Goal: Find specific page/section: Find specific page/section

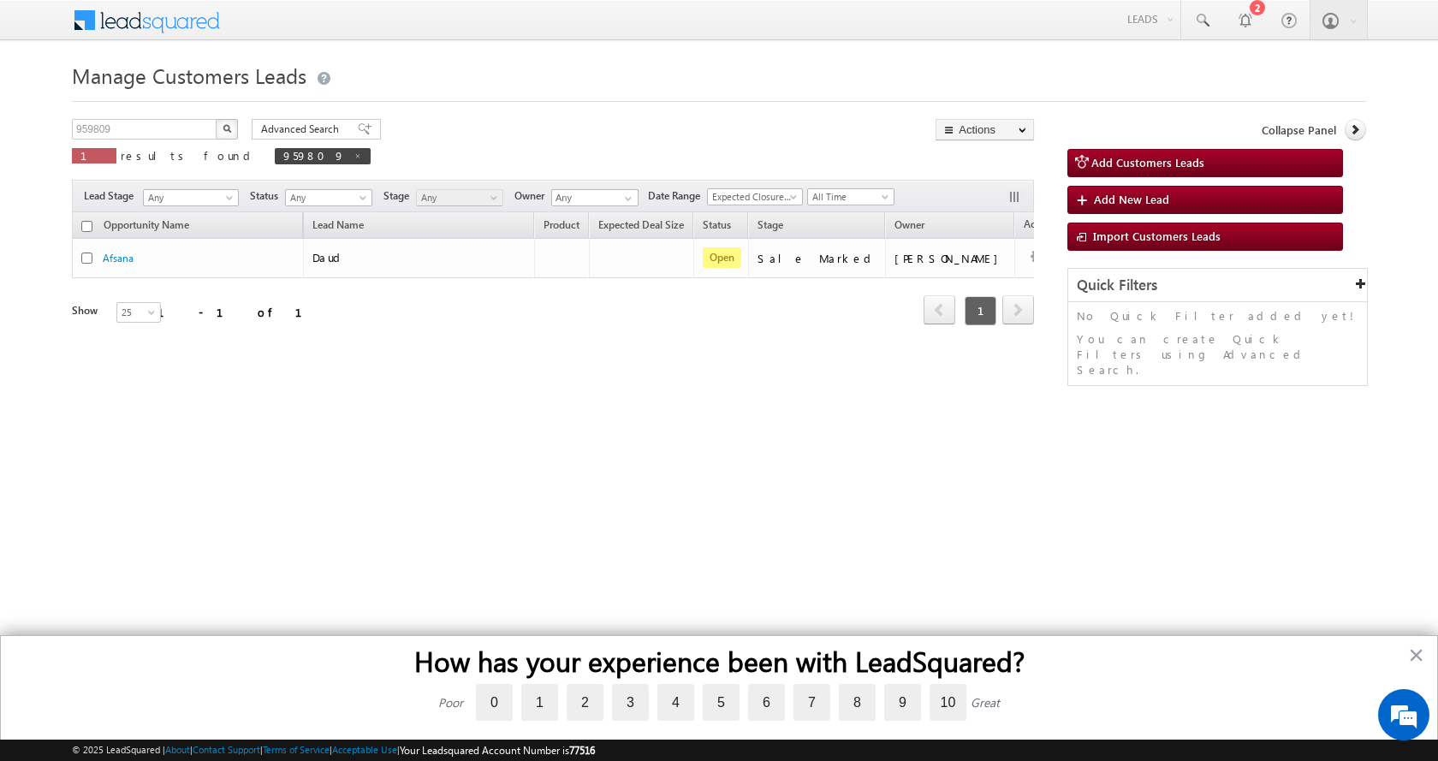
click at [105, 140] on div "959809 X 1 results found 959809" at bounding box center [221, 143] width 299 height 49
click at [98, 128] on input "959809" at bounding box center [145, 129] width 146 height 21
paste input "48885"
type input "948885"
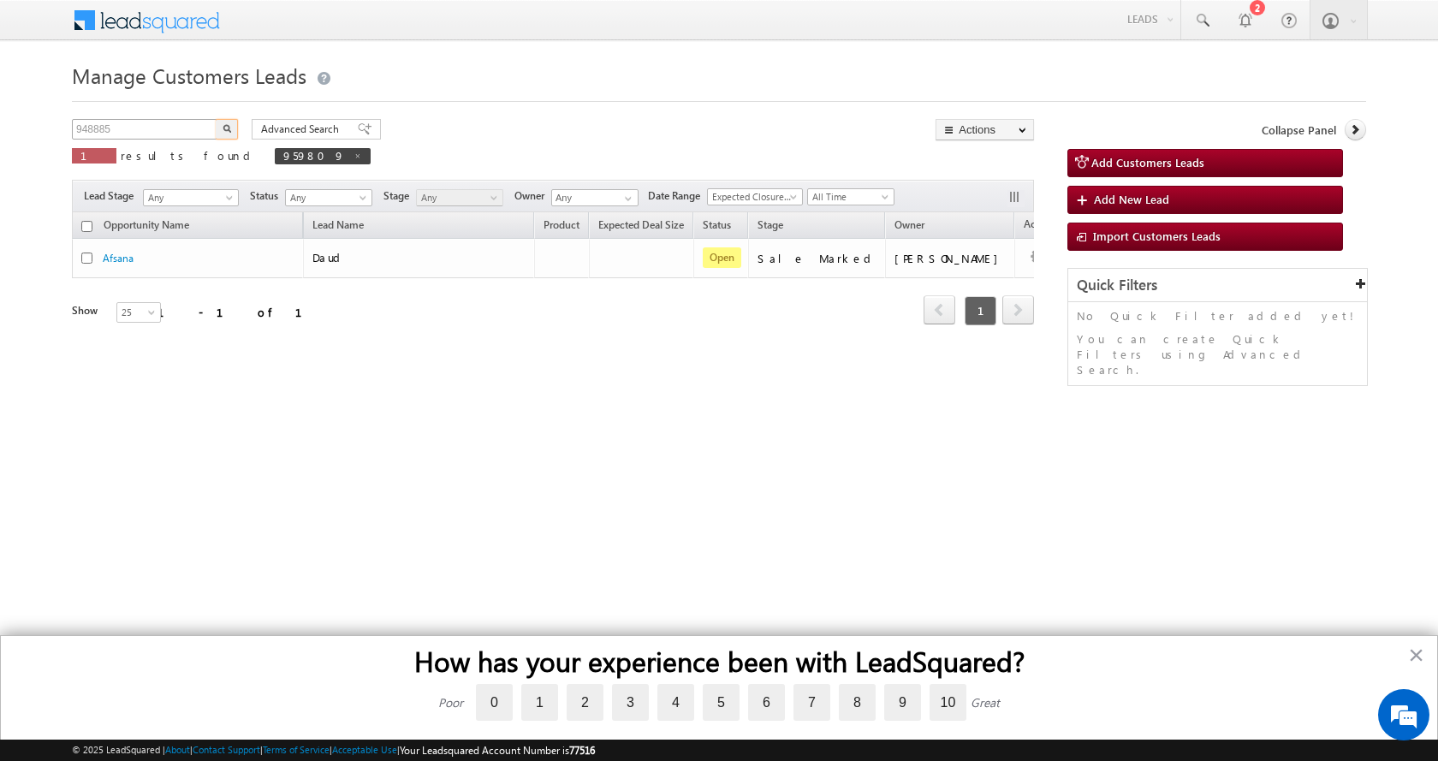
click at [216, 119] on button "button" at bounding box center [227, 129] width 22 height 21
click at [91, 127] on input "948885" at bounding box center [145, 129] width 146 height 21
paste input "52172"
click at [216, 119] on button "button" at bounding box center [227, 129] width 22 height 21
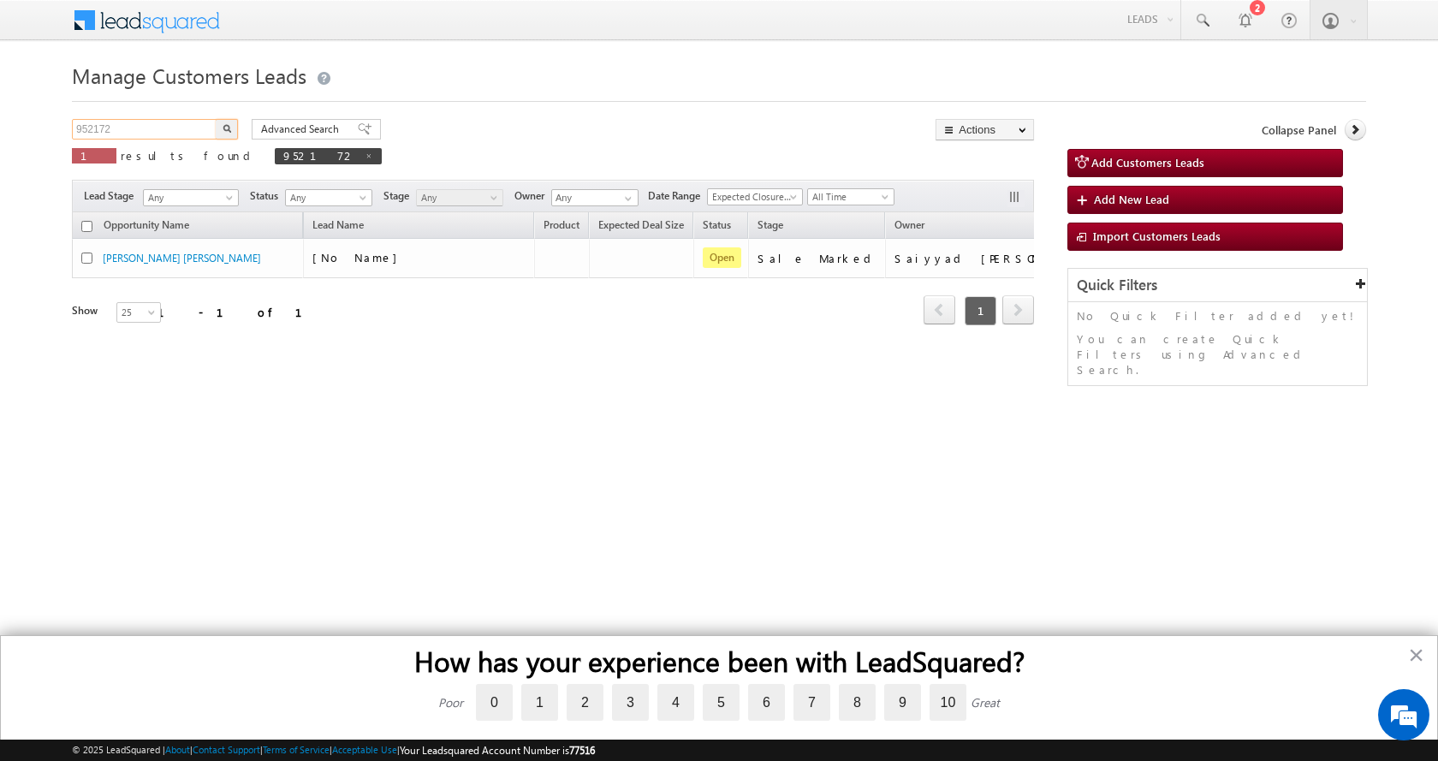
click at [90, 128] on input "952172" at bounding box center [145, 129] width 146 height 21
paste input "9737"
click at [216, 119] on button "button" at bounding box center [227, 129] width 22 height 21
click at [81, 129] on input "959737" at bounding box center [145, 129] width 146 height 21
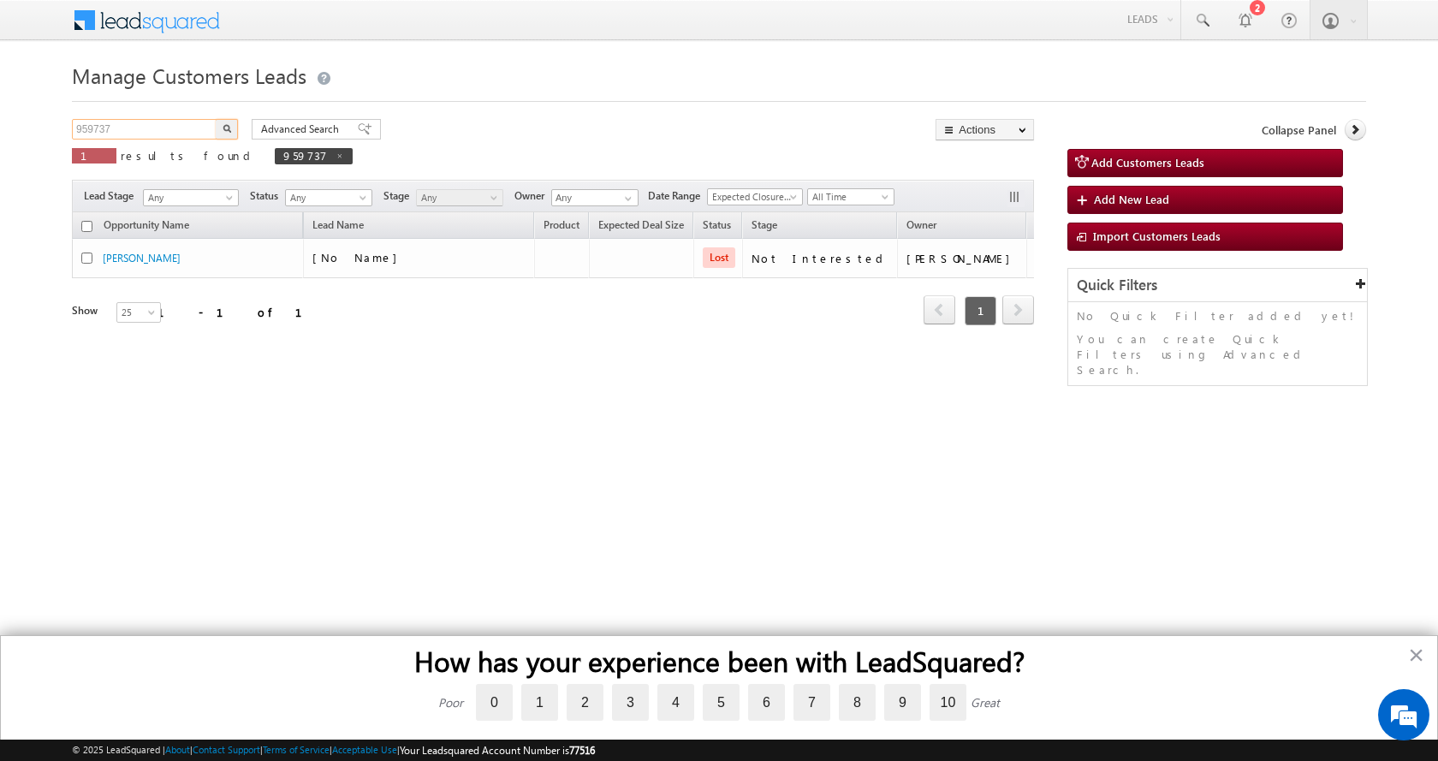
click at [81, 129] on input "959737" at bounding box center [145, 129] width 146 height 21
paste input "79"
click at [216, 119] on button "button" at bounding box center [227, 129] width 22 height 21
click at [93, 130] on input "959779" at bounding box center [145, 129] width 146 height 21
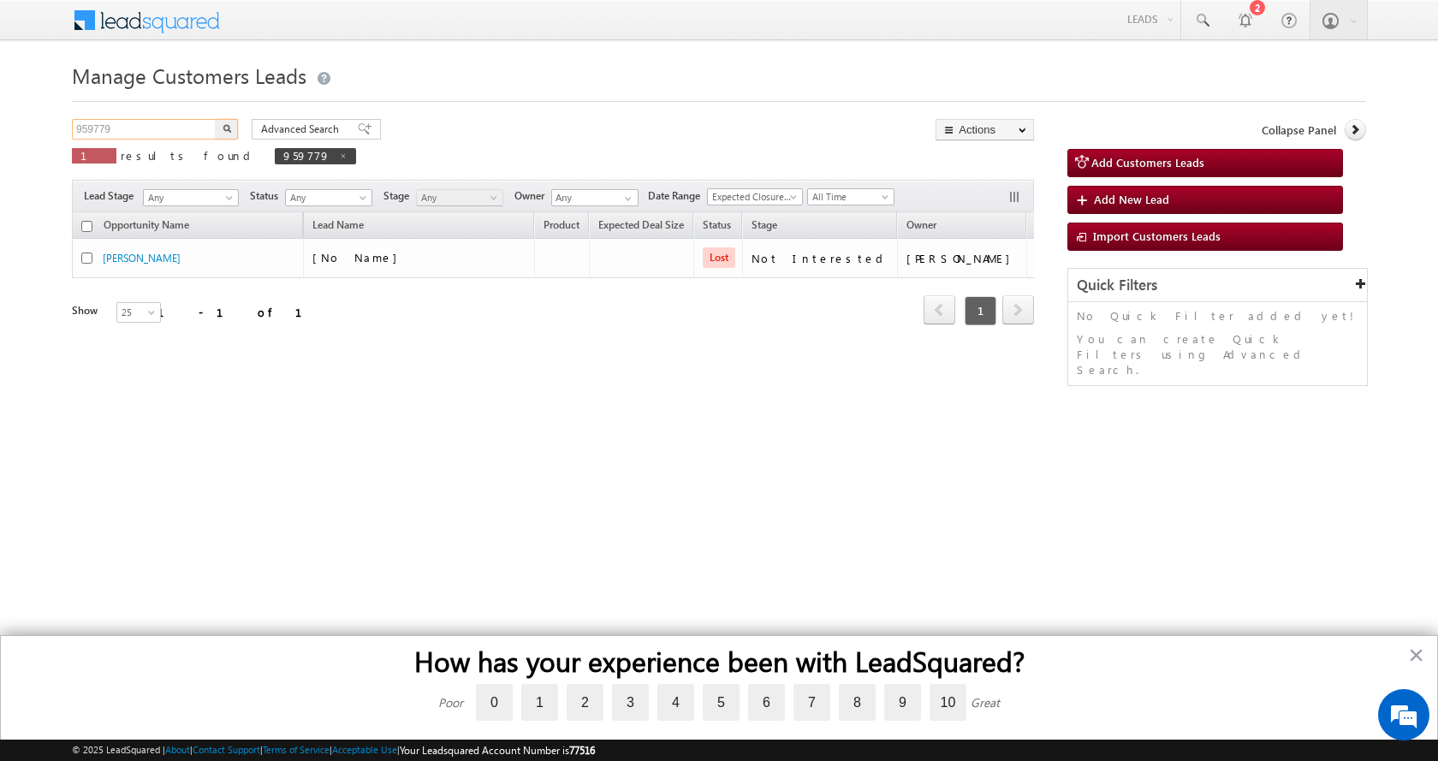
paste input "82"
click at [216, 119] on button "button" at bounding box center [227, 129] width 22 height 21
click at [86, 125] on input "959782" at bounding box center [145, 129] width 146 height 21
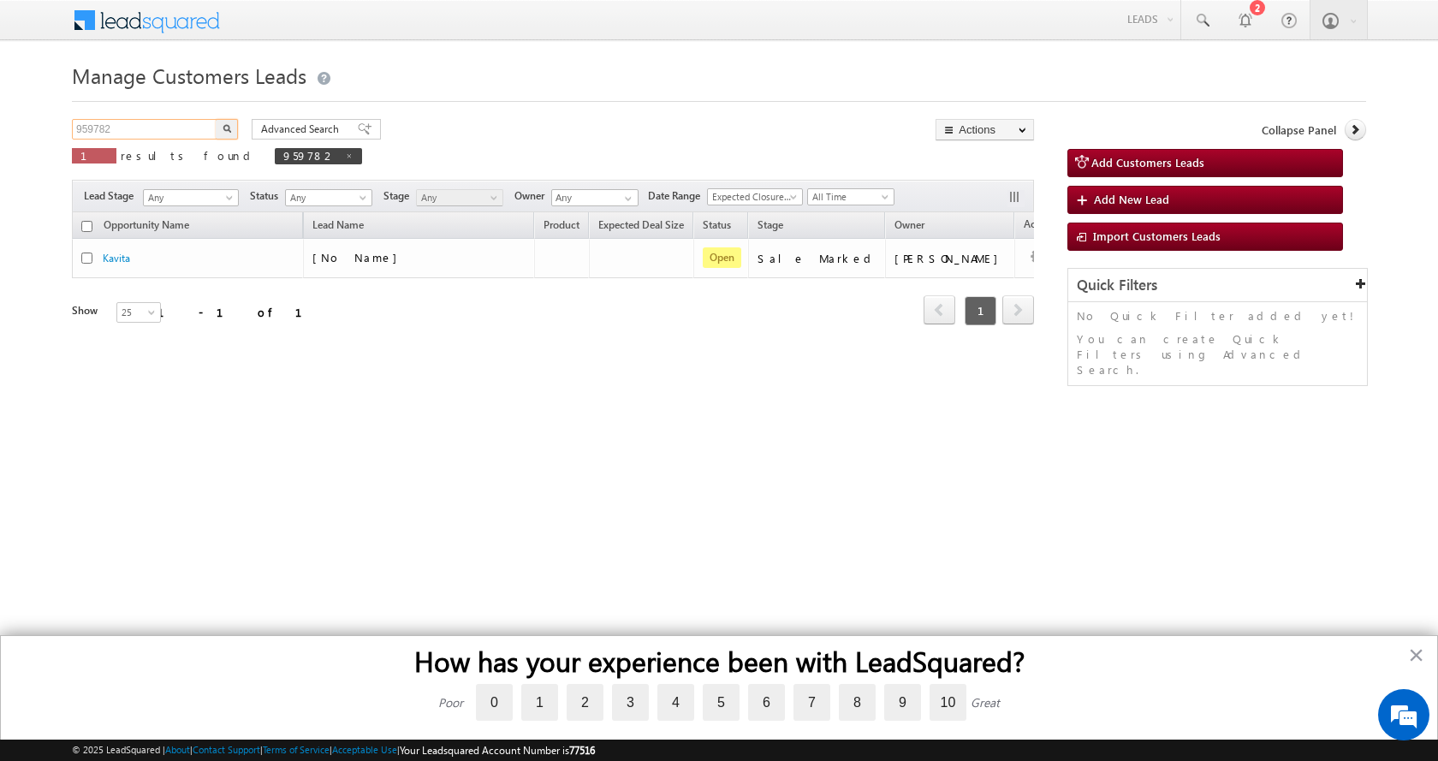
paste input "959782"
type input "9"
paste input "959782"
click at [231, 129] on button "button" at bounding box center [227, 129] width 22 height 21
click at [84, 128] on input "959782" at bounding box center [145, 129] width 146 height 21
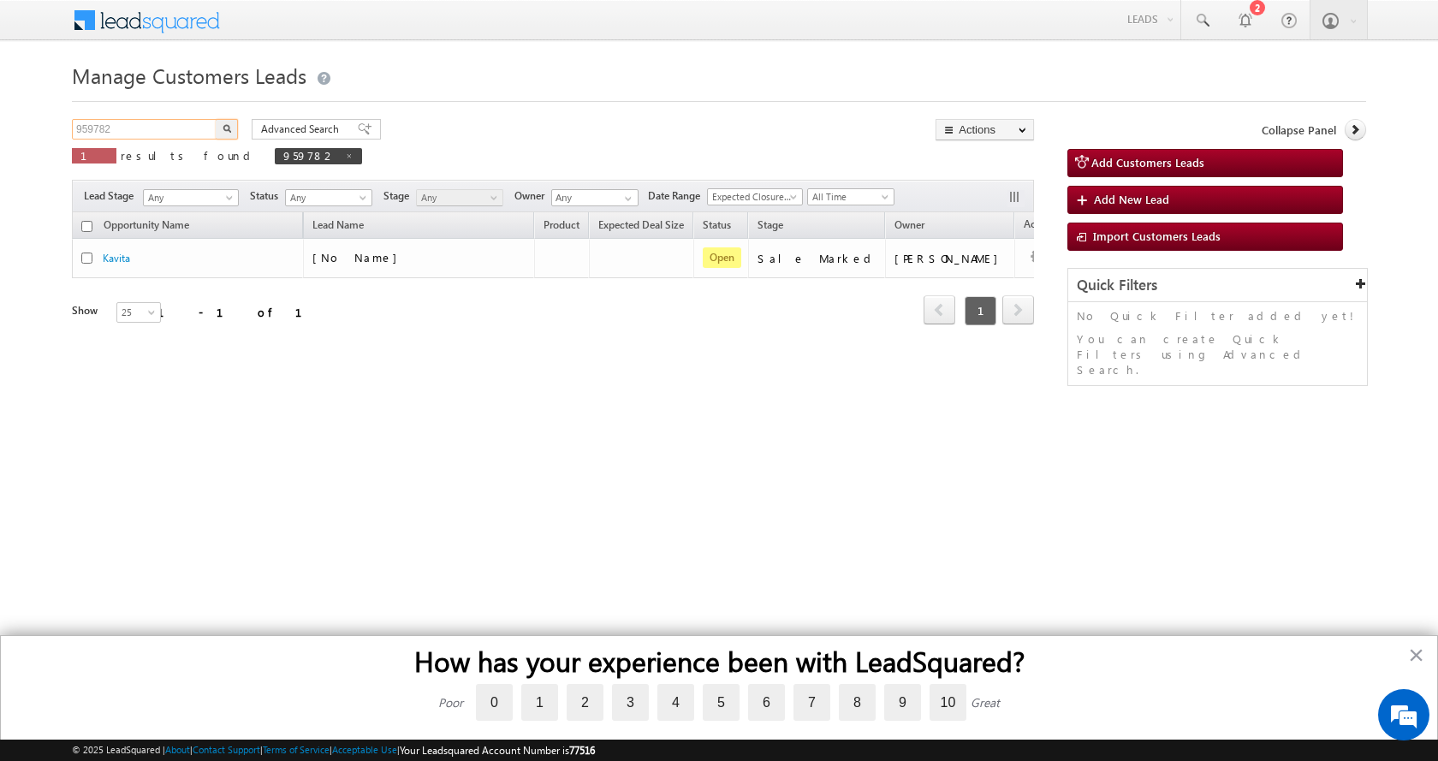
click at [84, 128] on input "959782" at bounding box center [145, 129] width 146 height 21
paste input "809"
type input "959809"
click at [216, 119] on button "button" at bounding box center [227, 129] width 22 height 21
